Goal: Find specific page/section: Find specific page/section

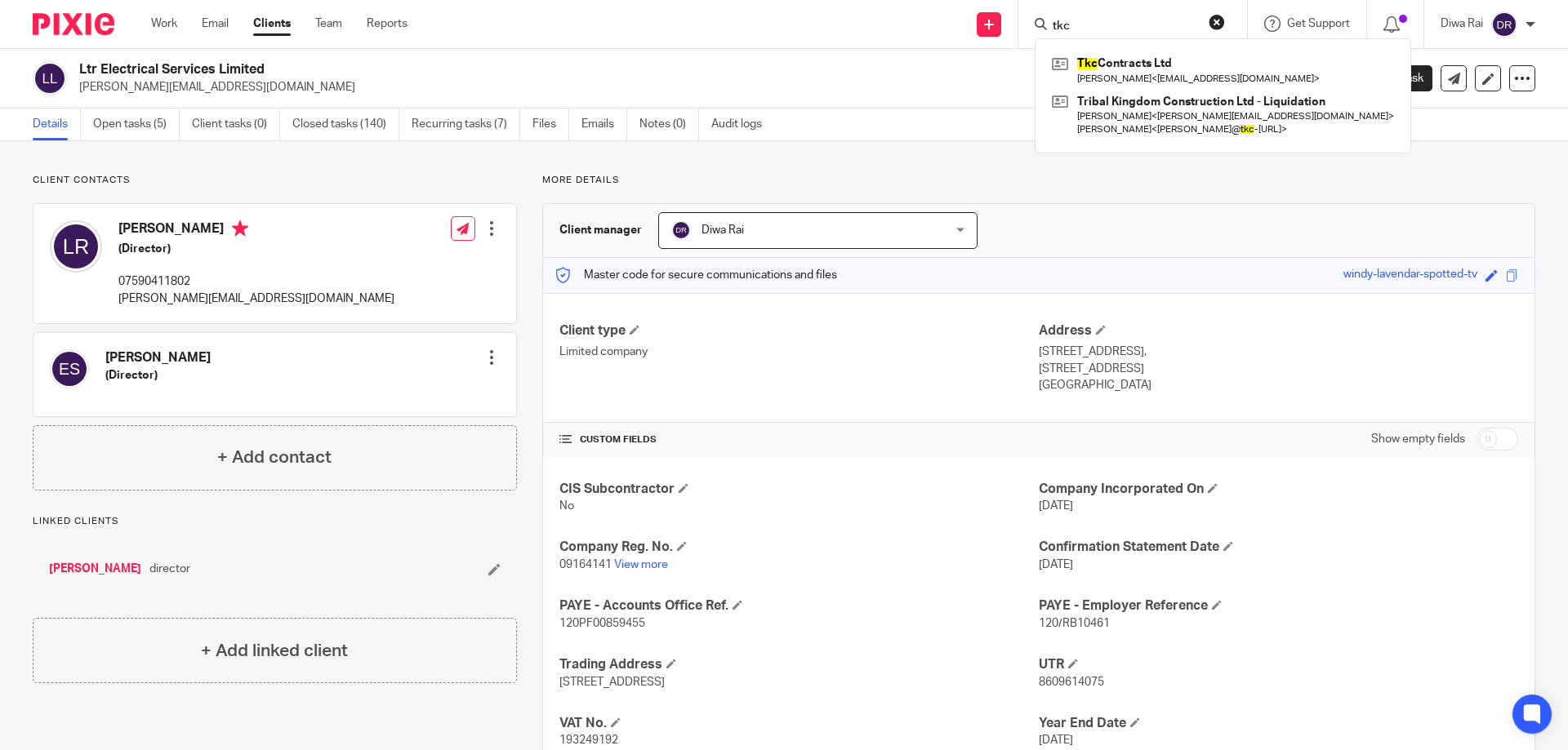
drag, startPoint x: 1079, startPoint y: 26, endPoint x: 912, endPoint y: 22, distance: 167.0
click at [912, 22] on div "Send new email Create task Add client tkc Tkc Contracts Ltd Oliver Soper < oliv…" at bounding box center [1000, 24] width 1137 height 48
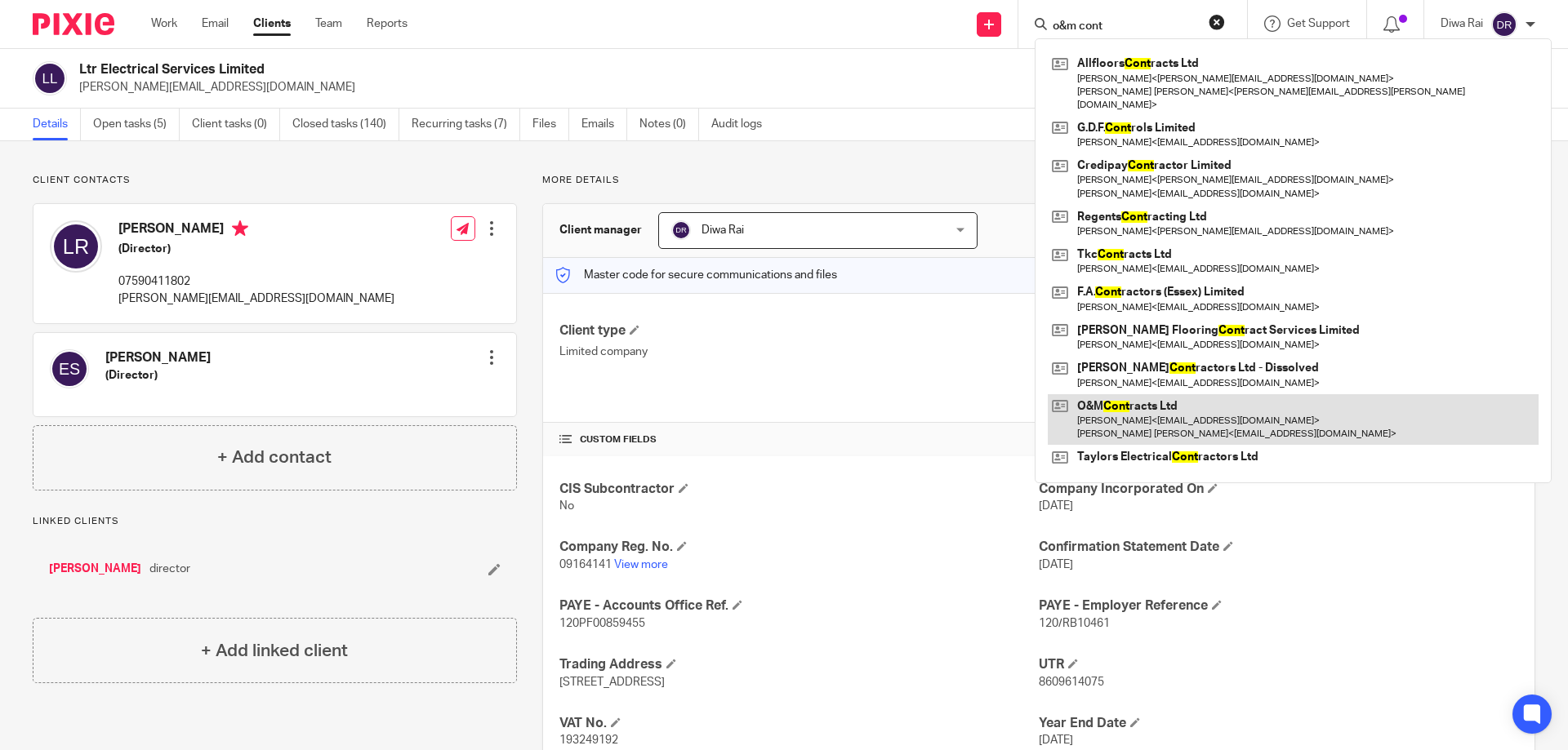
type input "o&m cont"
click at [1137, 399] on link at bounding box center [1293, 420] width 491 height 51
click at [1151, 401] on link at bounding box center [1293, 420] width 491 height 51
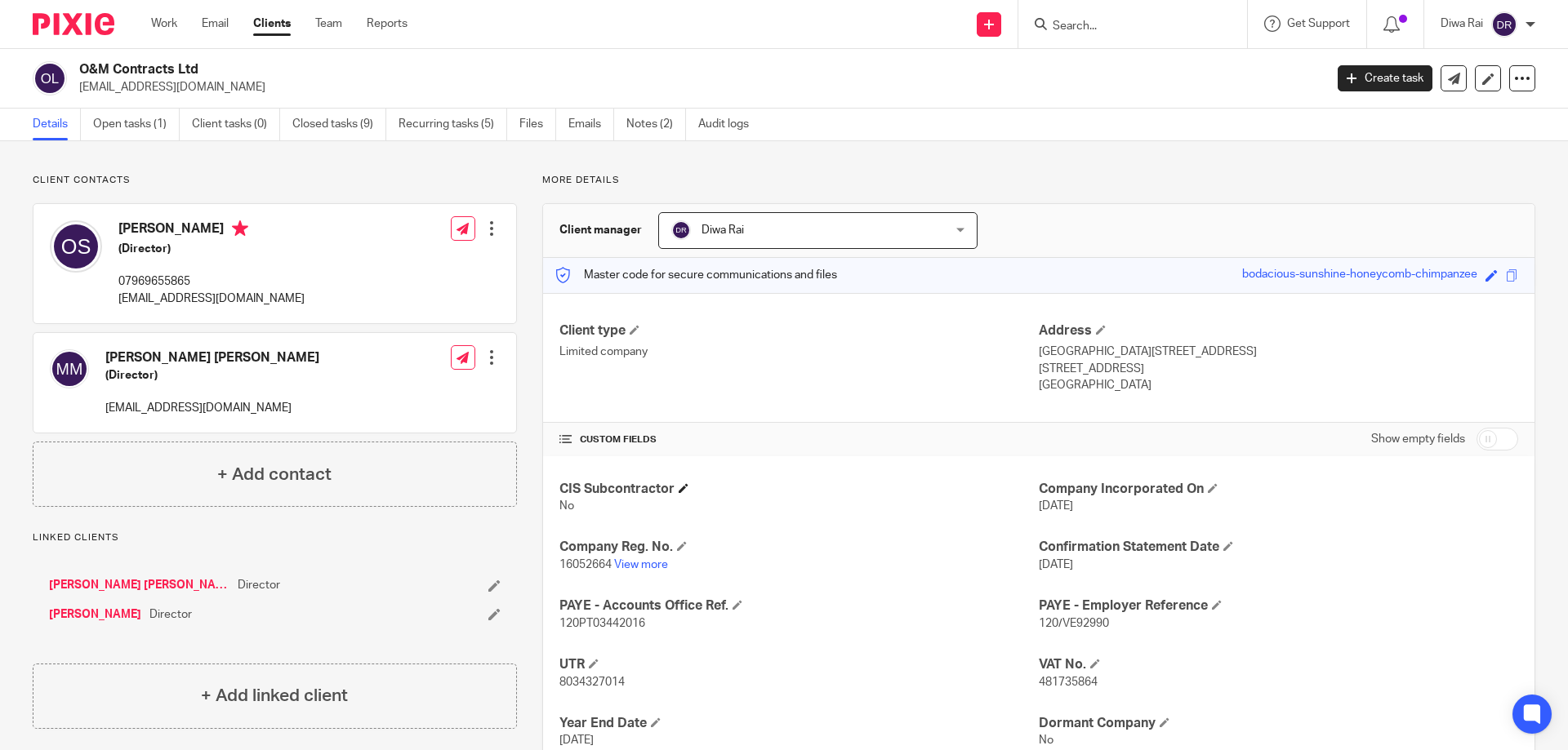
scroll to position [81, 0]
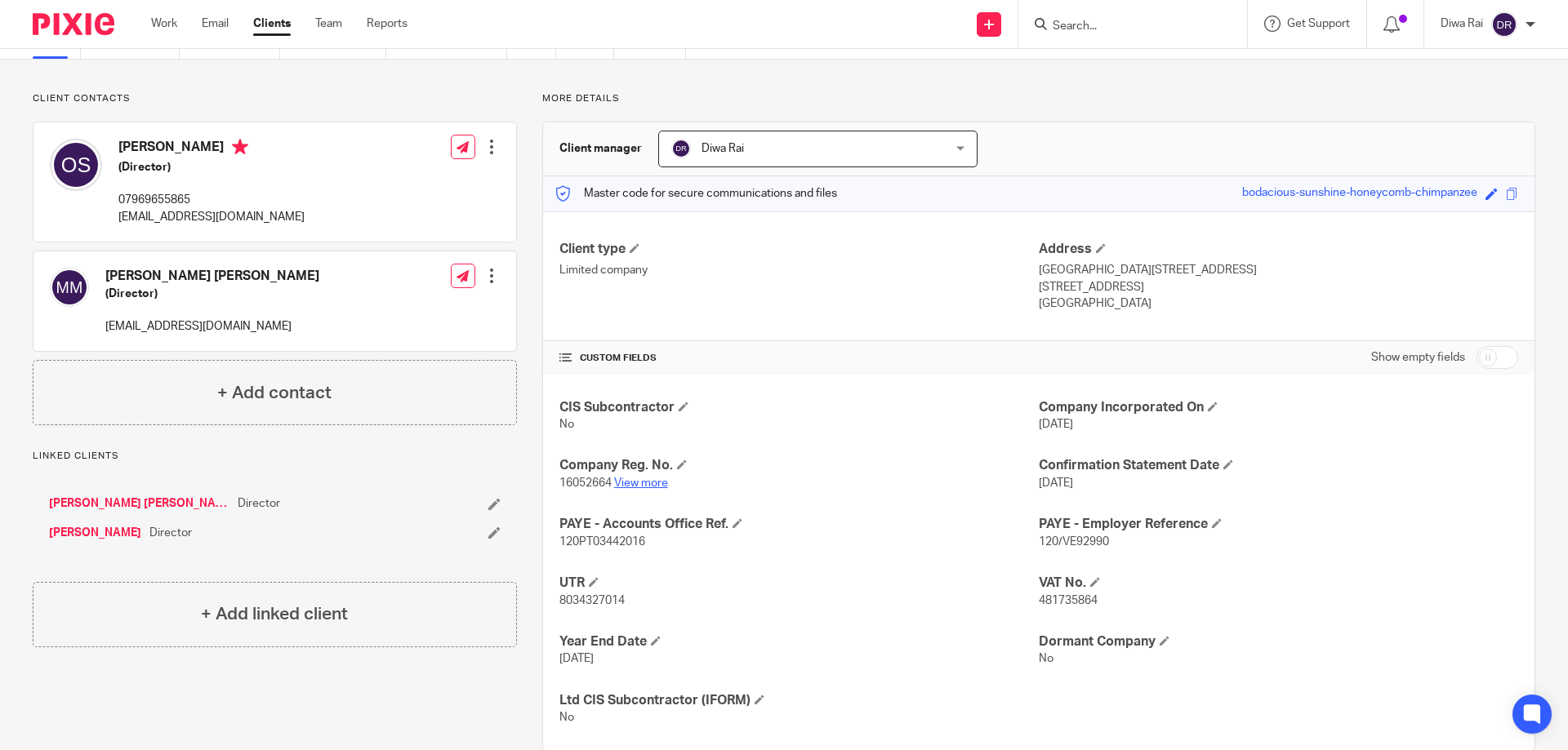
click at [636, 484] on link "View more" at bounding box center [640, 483] width 54 height 12
